Goal: Task Accomplishment & Management: Manage account settings

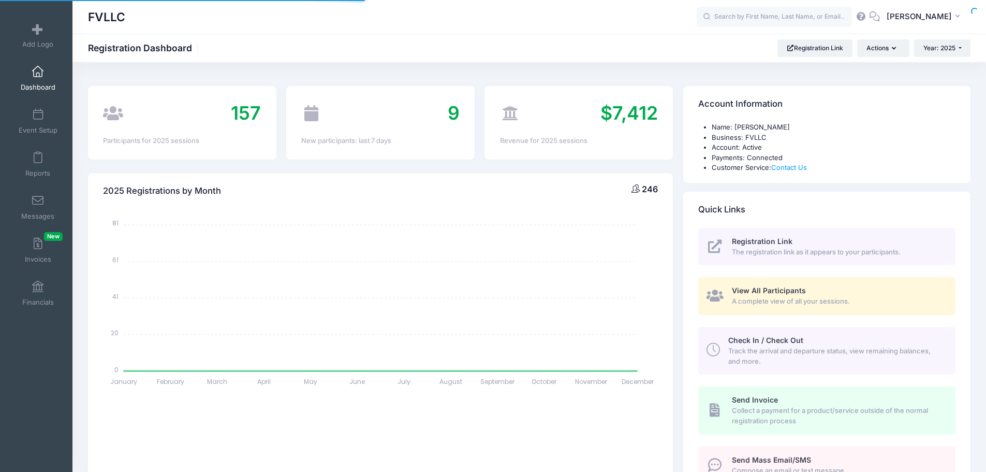
select select
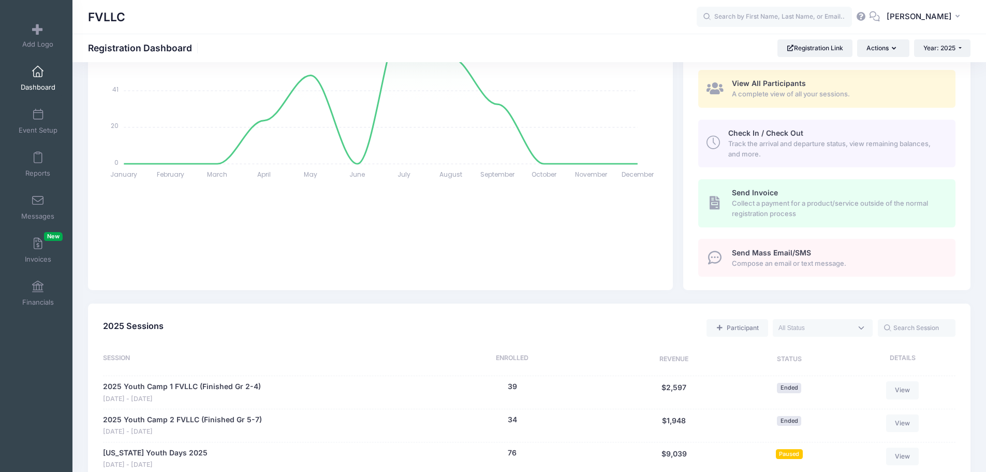
scroll to position [414, 0]
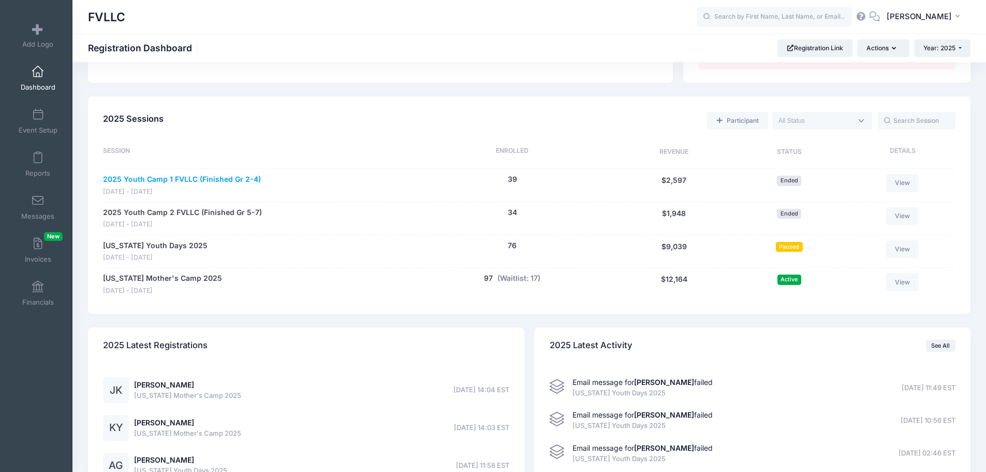
click at [243, 181] on link "2025 Youth Camp 1 FVLLC (Finished Gr 2-4)" at bounding box center [182, 179] width 158 height 11
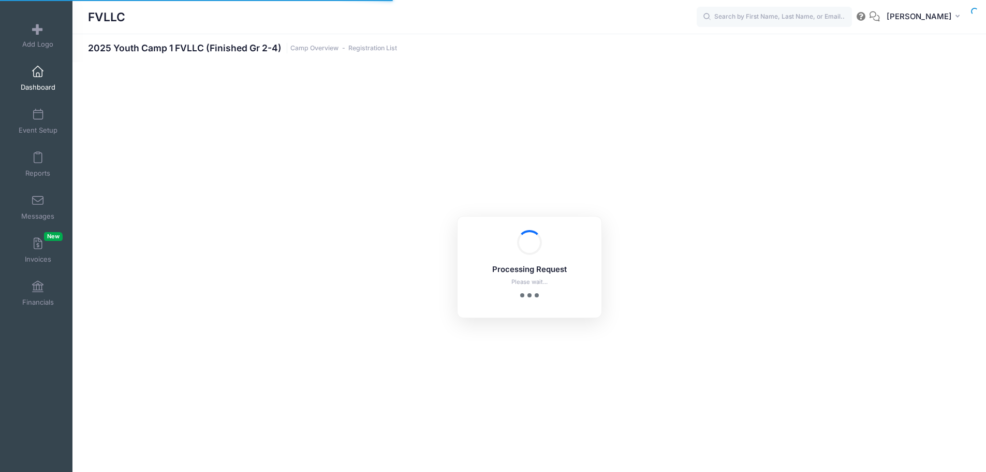
select select "10"
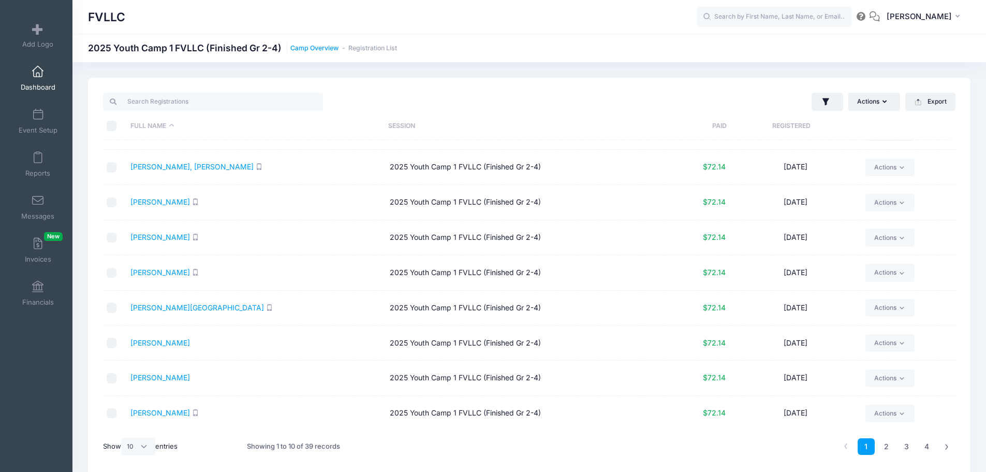
click at [292, 48] on link "Camp Overview" at bounding box center [314, 49] width 48 height 8
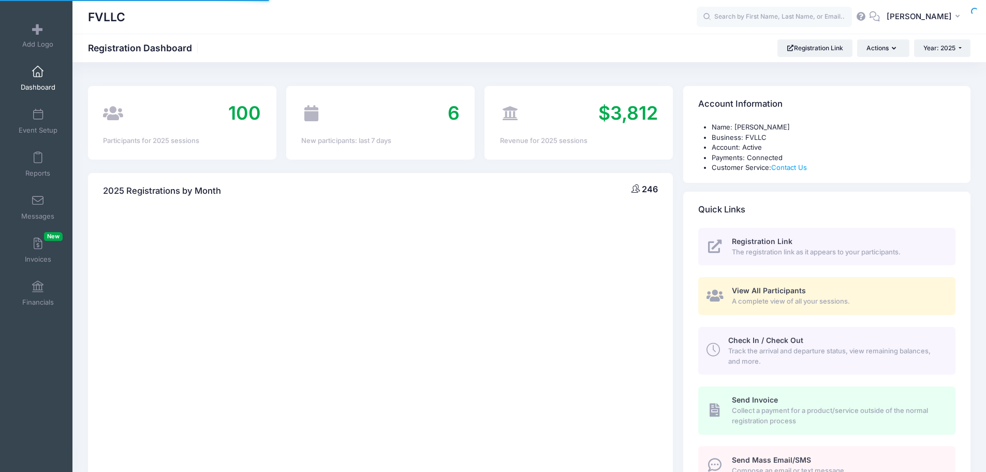
select select
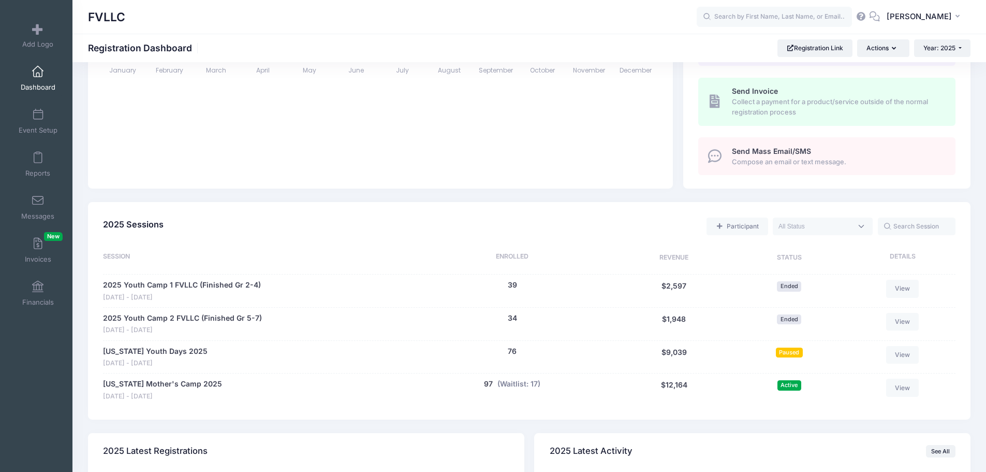
scroll to position [311, 0]
click at [51, 207] on link "Messages" at bounding box center [37, 207] width 49 height 36
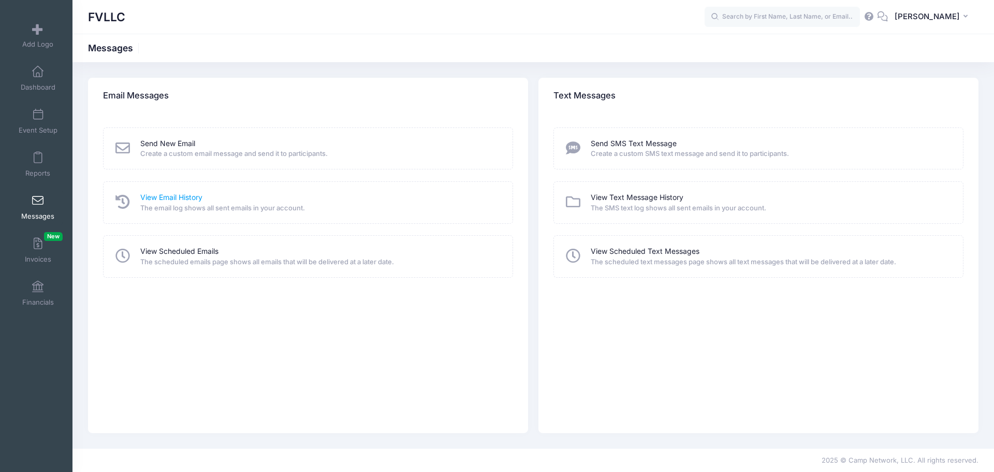
click at [191, 197] on link "View Email History" at bounding box center [171, 197] width 62 height 11
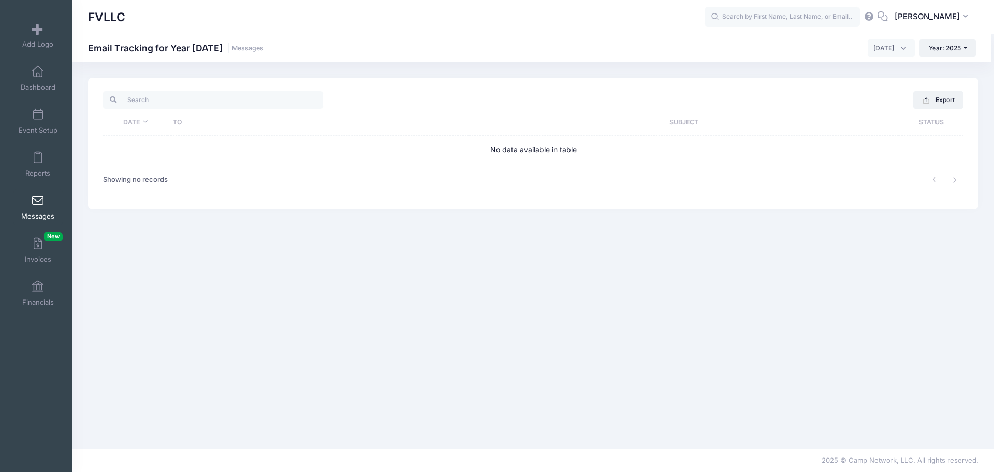
click at [38, 200] on span at bounding box center [38, 200] width 0 height 11
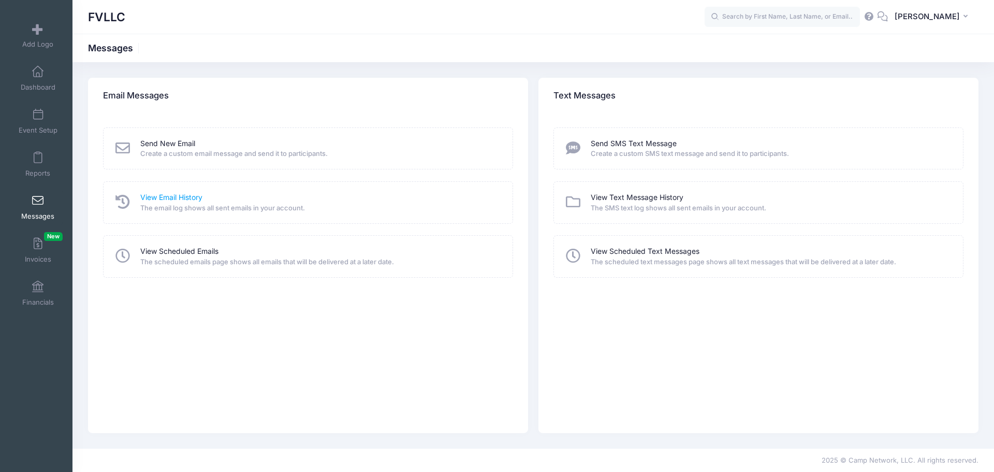
click at [166, 197] on link "View Email History" at bounding box center [171, 197] width 62 height 11
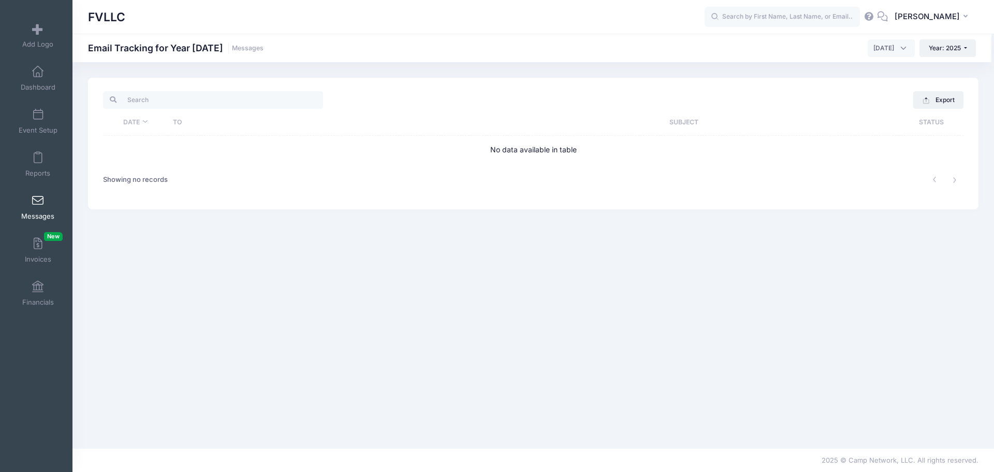
click at [907, 50] on span "October 2025" at bounding box center [891, 48] width 47 height 18
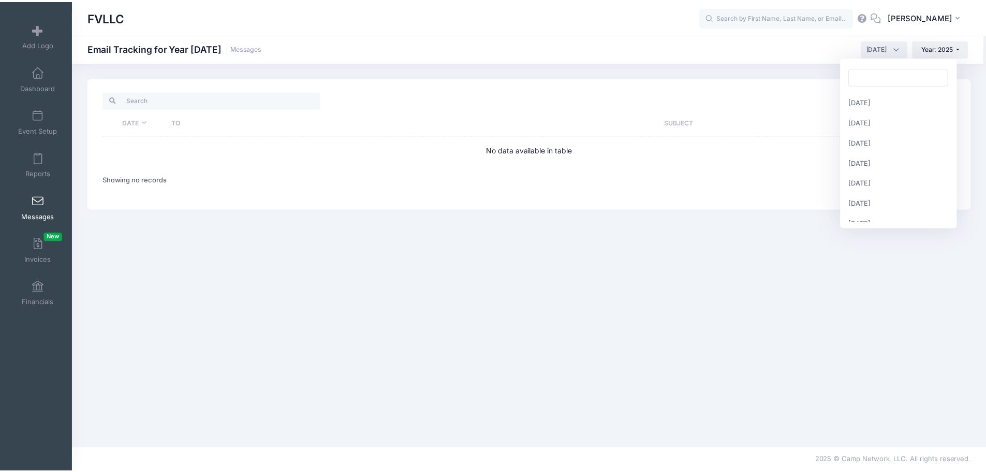
scroll to position [113, 0]
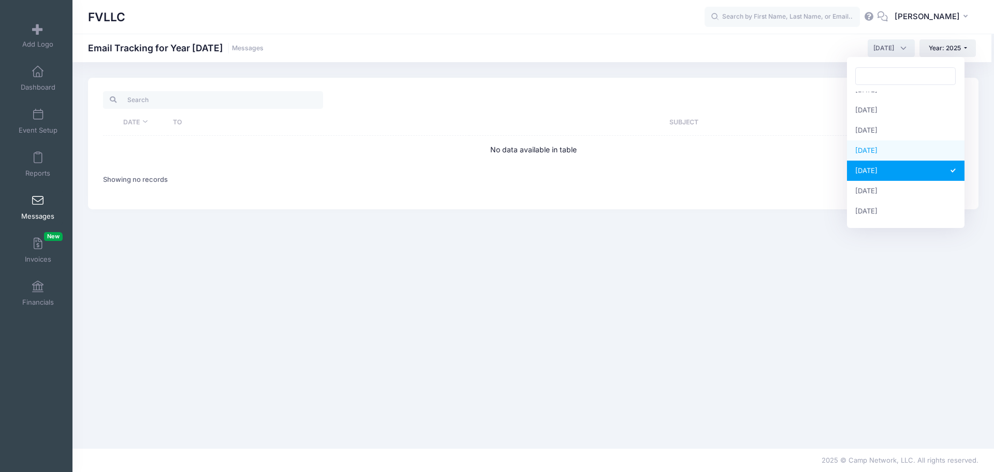
select select "9"
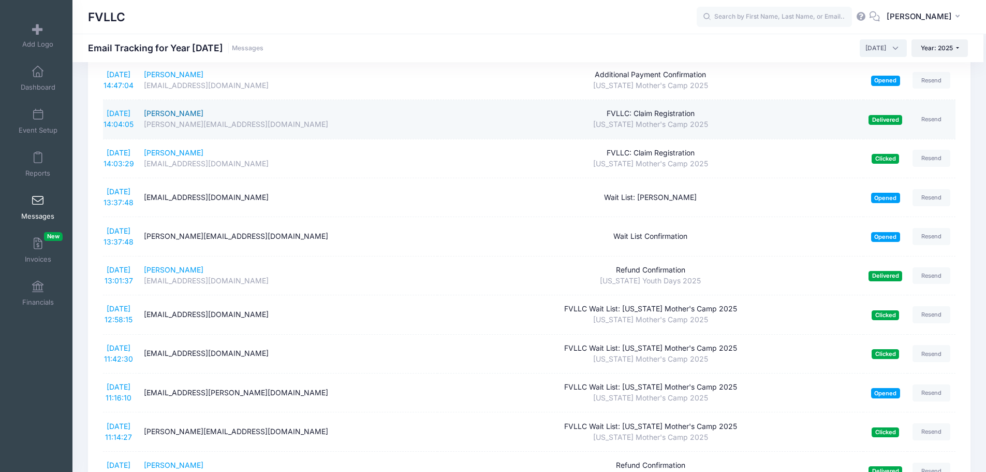
scroll to position [0, 0]
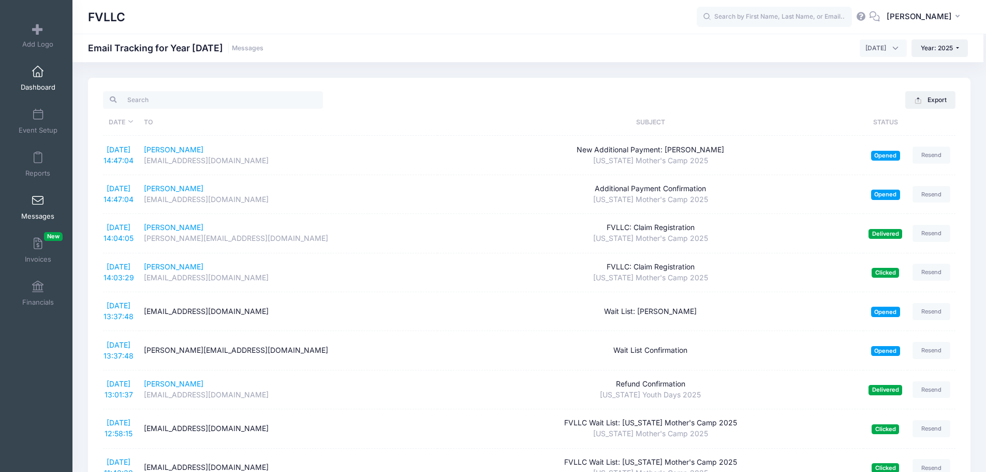
click at [29, 84] on span "Dashboard" at bounding box center [38, 87] width 35 height 9
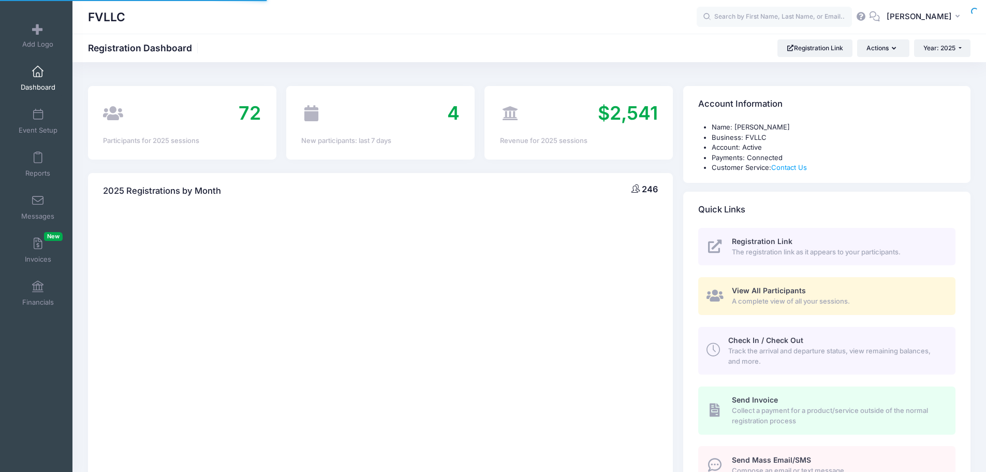
select select
